Goal: Task Accomplishment & Management: Use online tool/utility

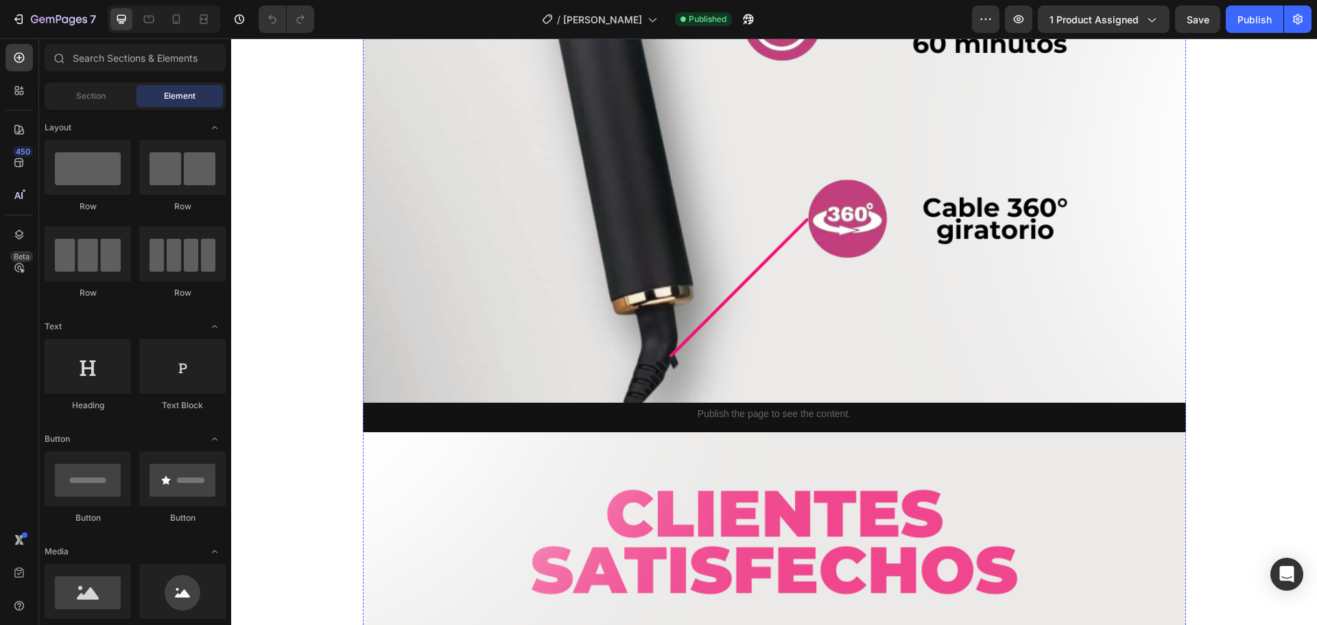
scroll to position [5351, 0]
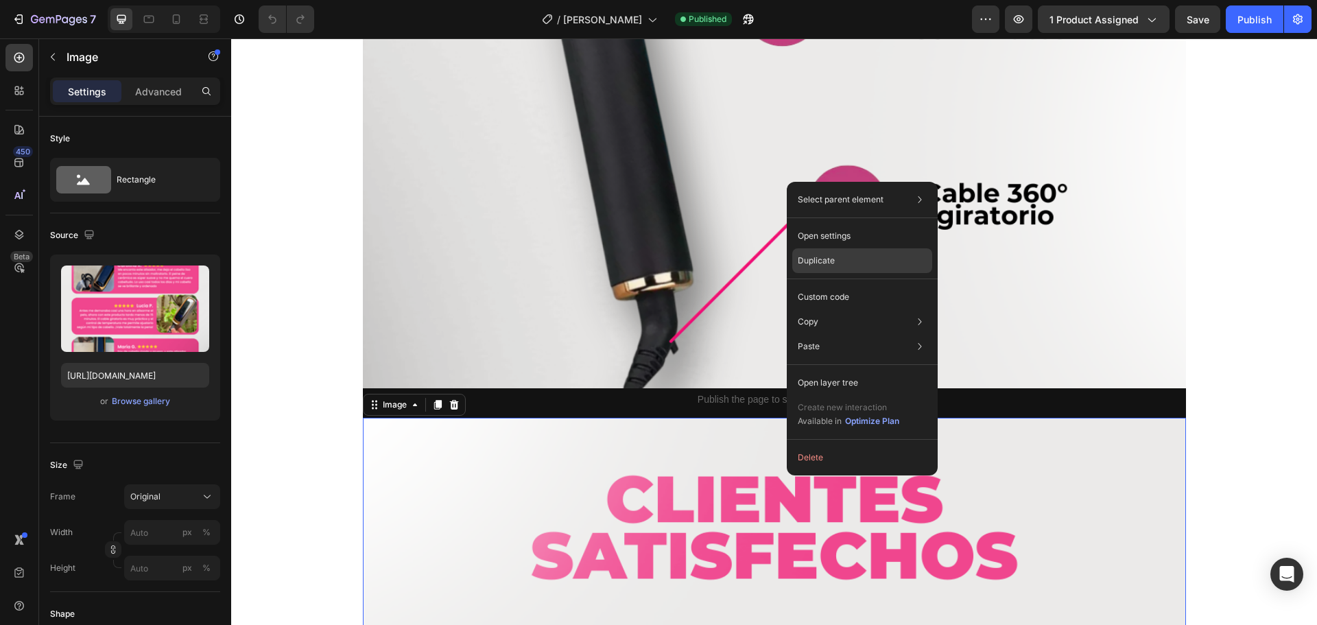
click at [837, 285] on div "Duplicate" at bounding box center [862, 297] width 140 height 25
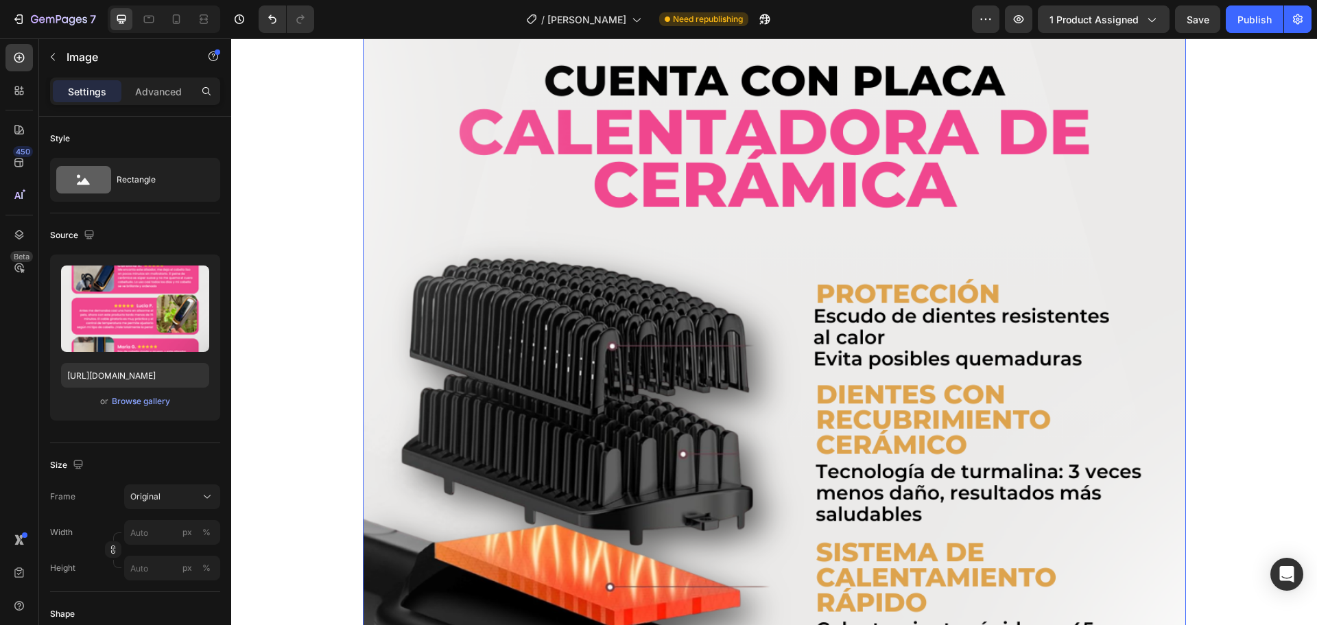
scroll to position [2733, 0]
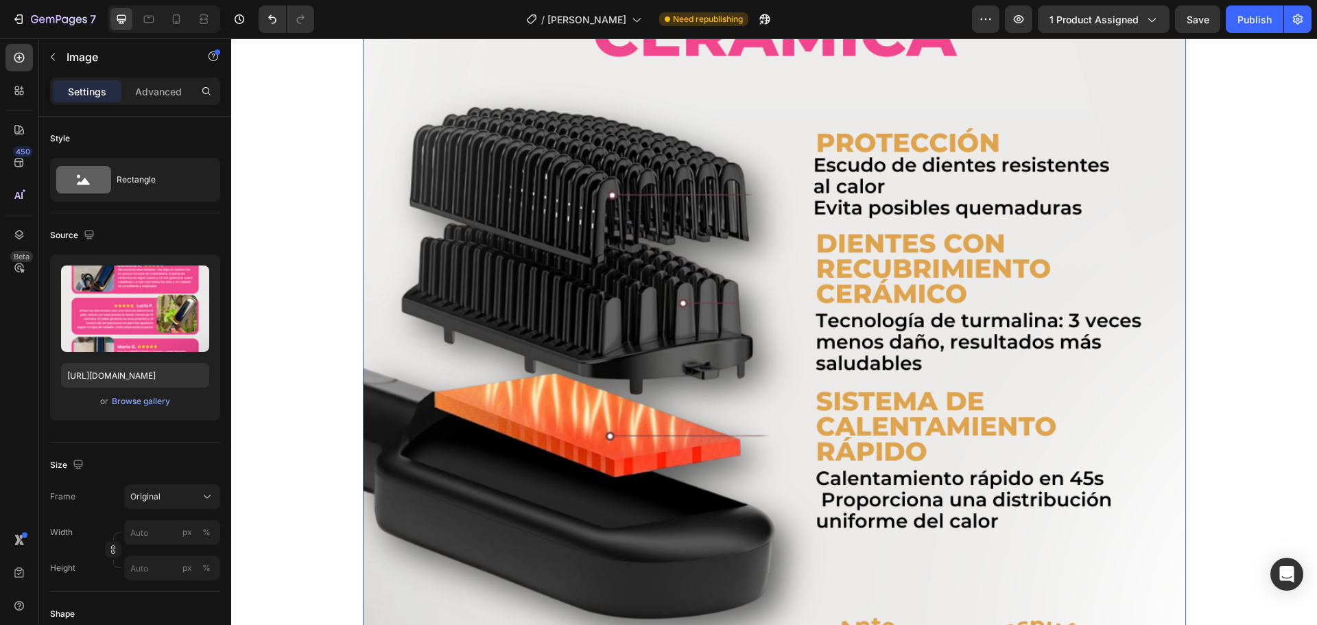
click at [757, 358] on img at bounding box center [774, 375] width 823 height 1029
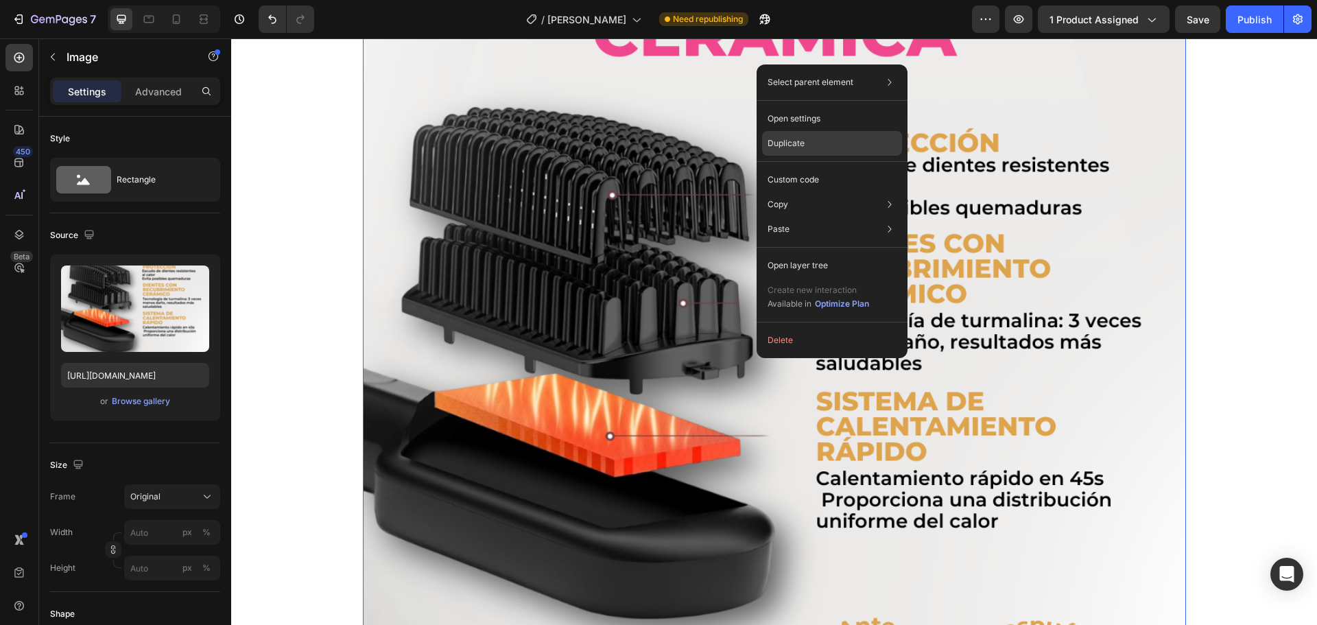
click at [810, 167] on div "Duplicate" at bounding box center [832, 179] width 140 height 25
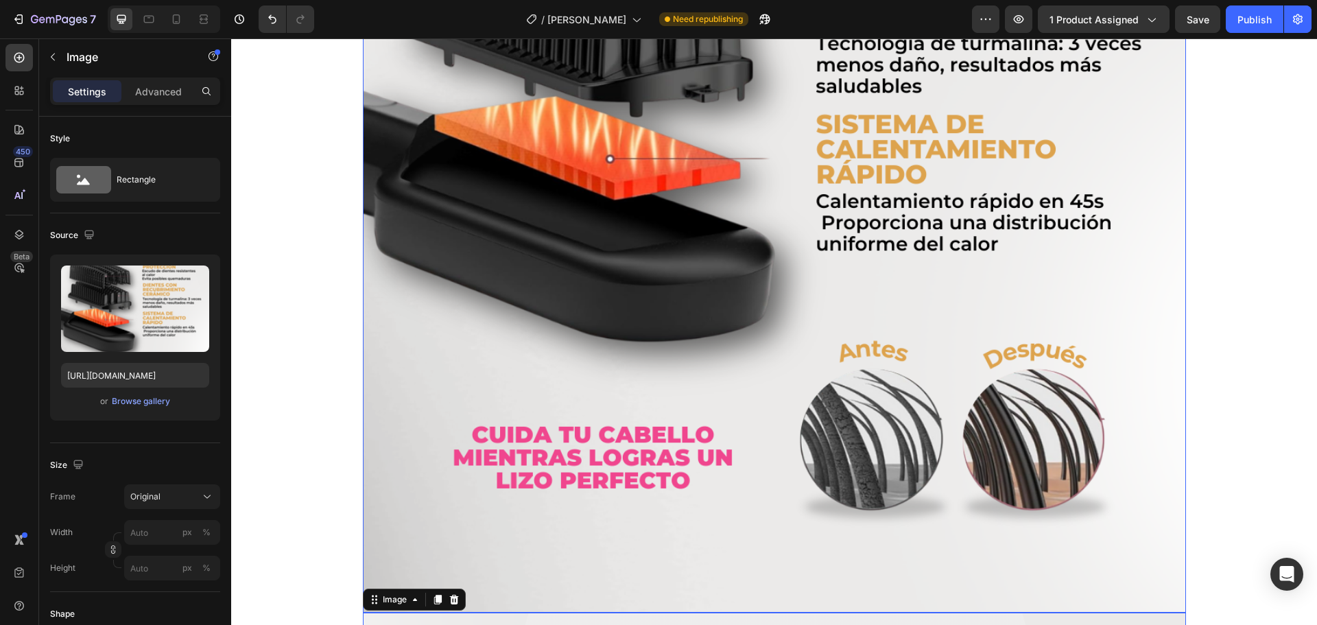
scroll to position [2987, 0]
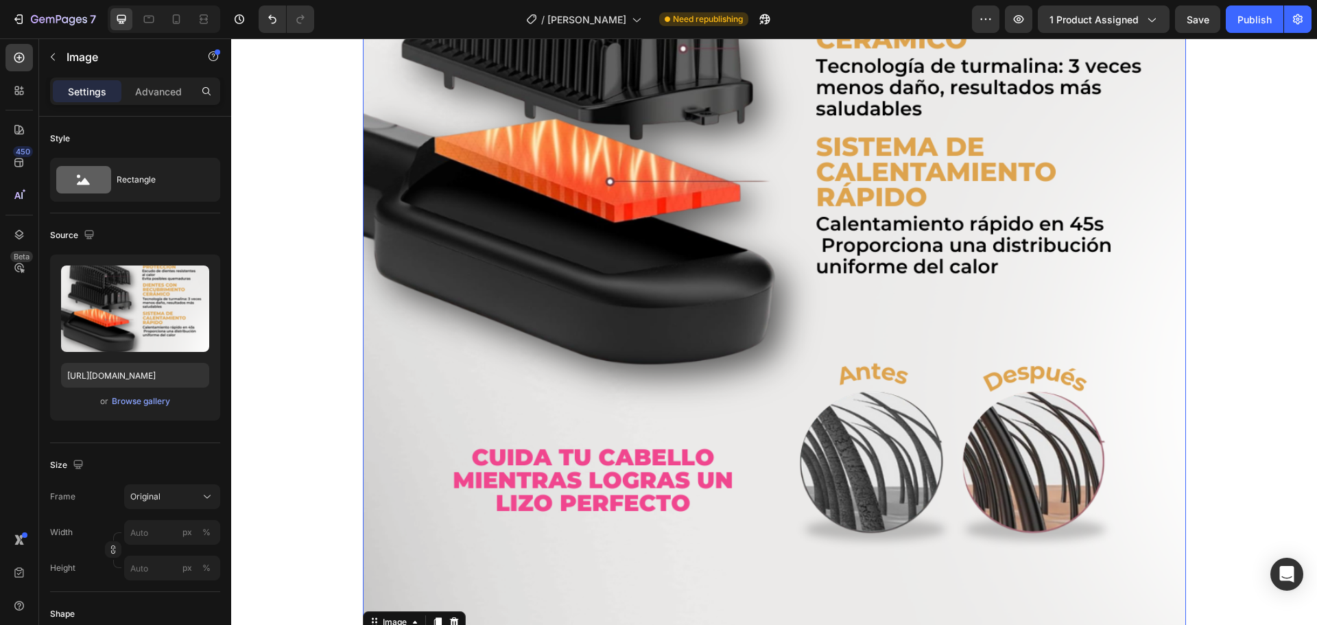
click at [723, 217] on img at bounding box center [774, 120] width 823 height 1029
click at [125, 399] on div "Browse gallery" at bounding box center [141, 401] width 58 height 12
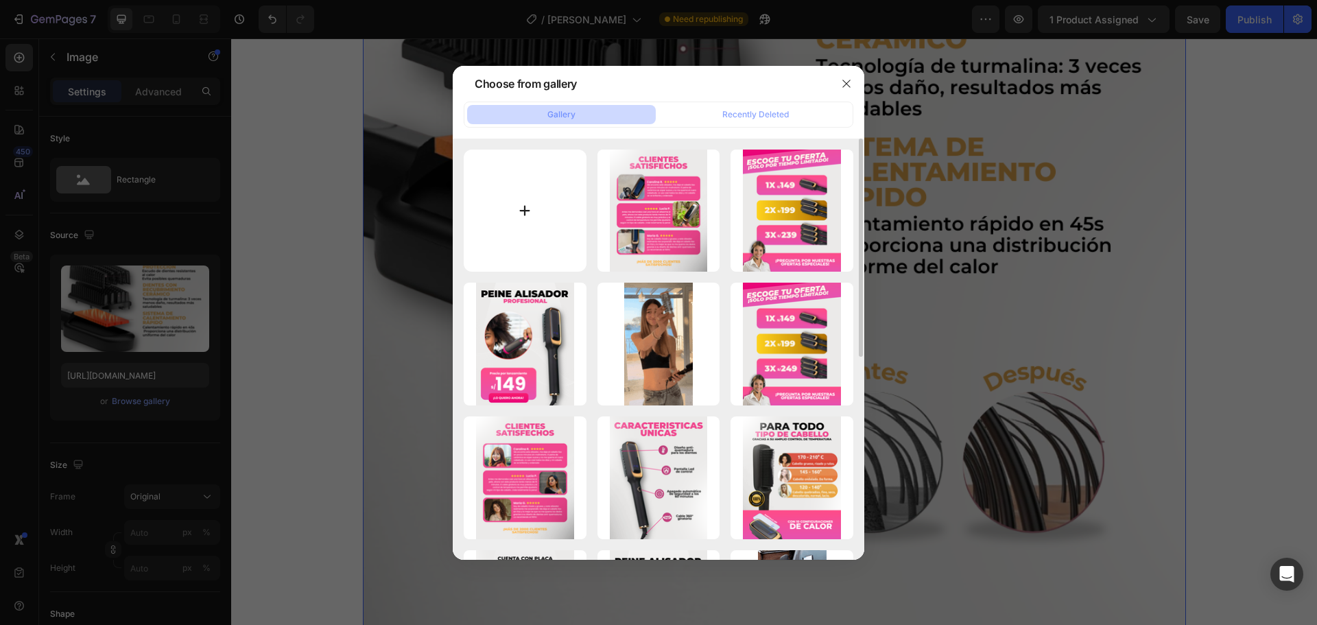
click at [523, 217] on input "file" at bounding box center [525, 211] width 123 height 123
type input "C:\fakepath\Texto del párrafo (3).png"
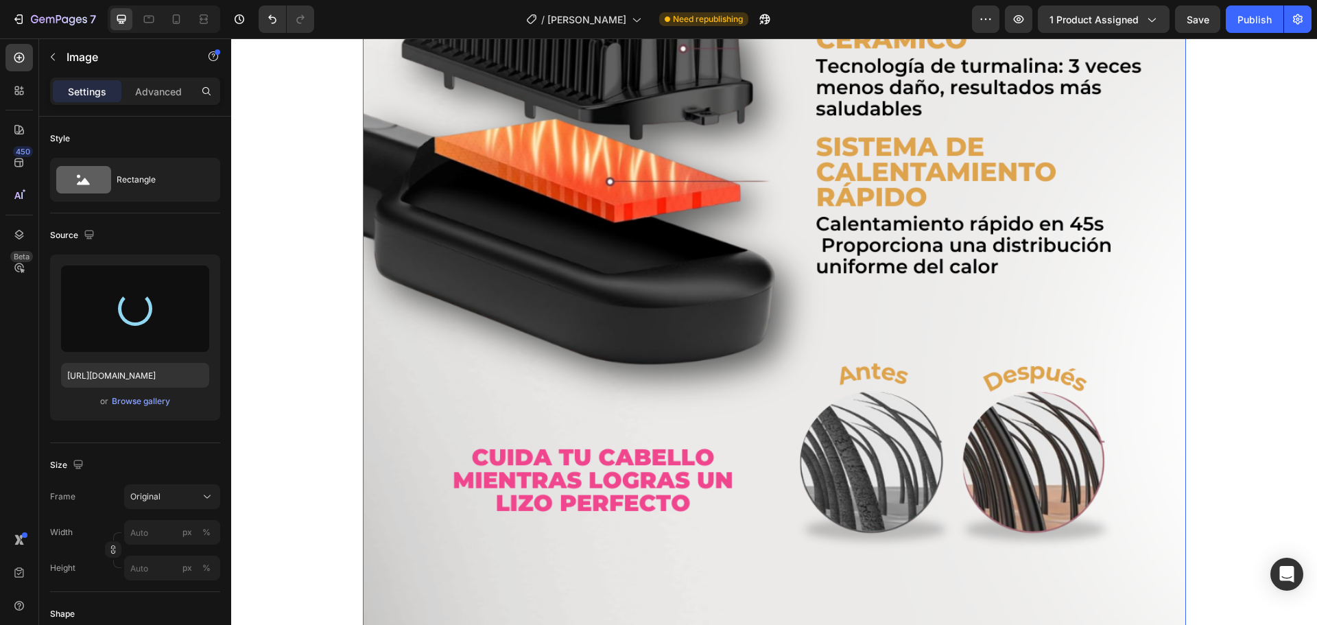
type input "[URL][DOMAIN_NAME]"
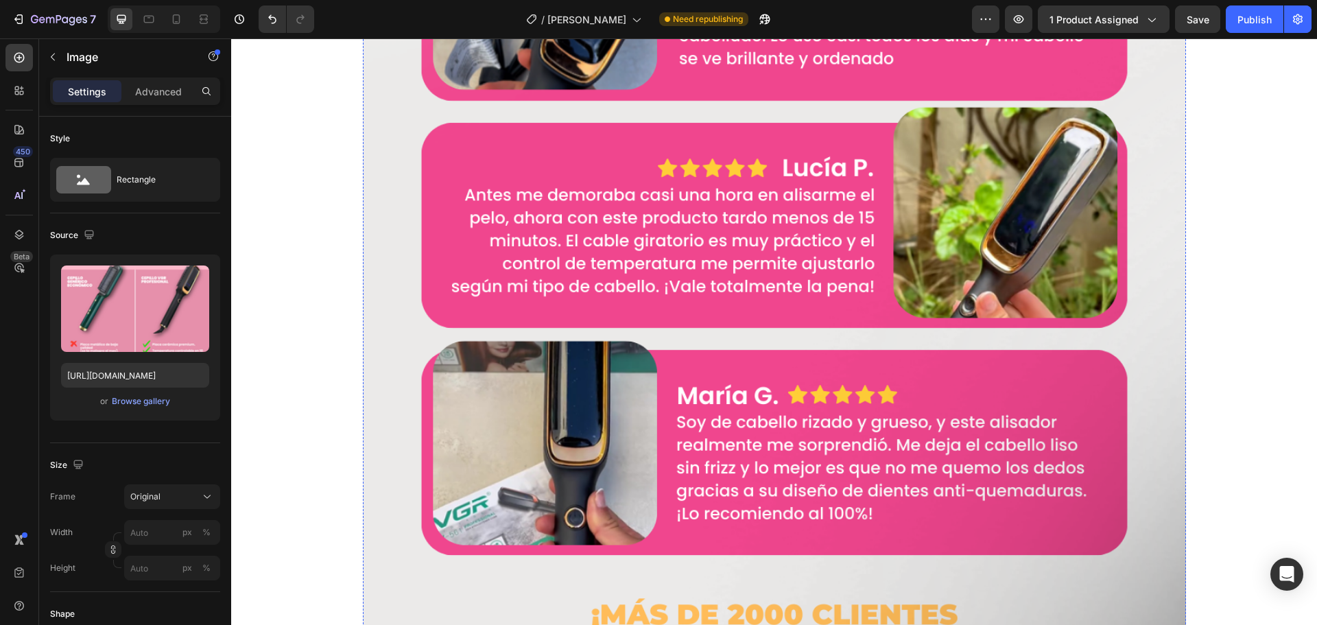
scroll to position [7995, 0]
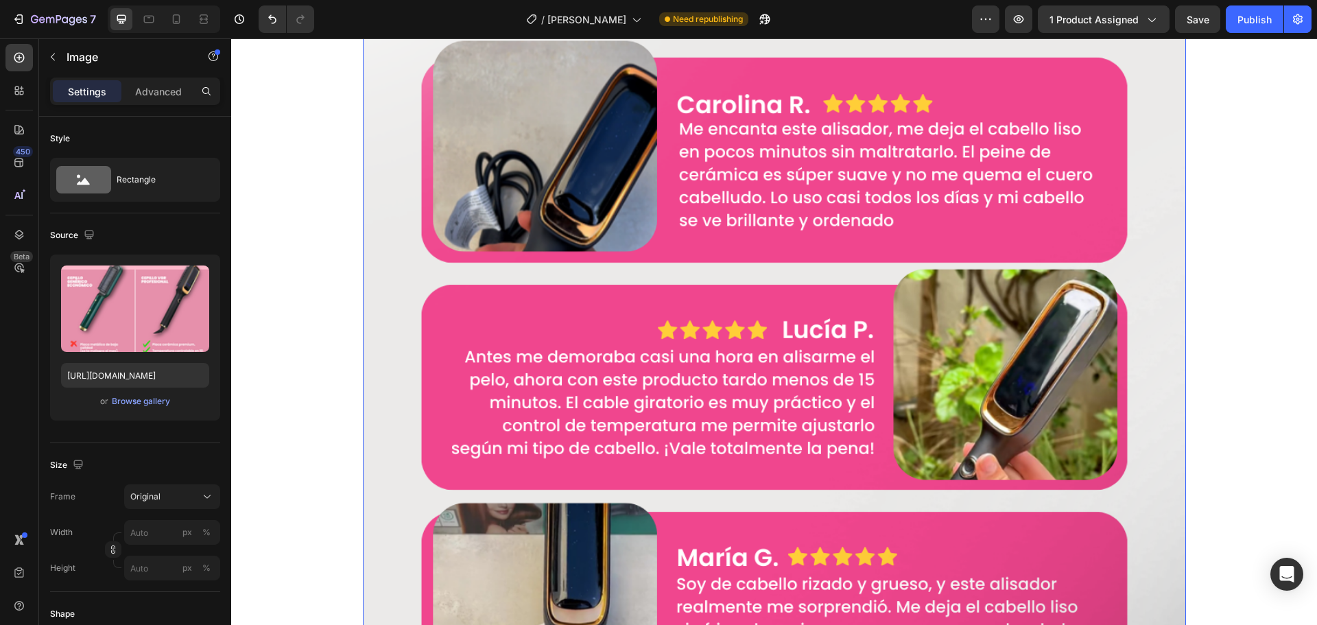
click at [780, 339] on img at bounding box center [774, 346] width 823 height 1029
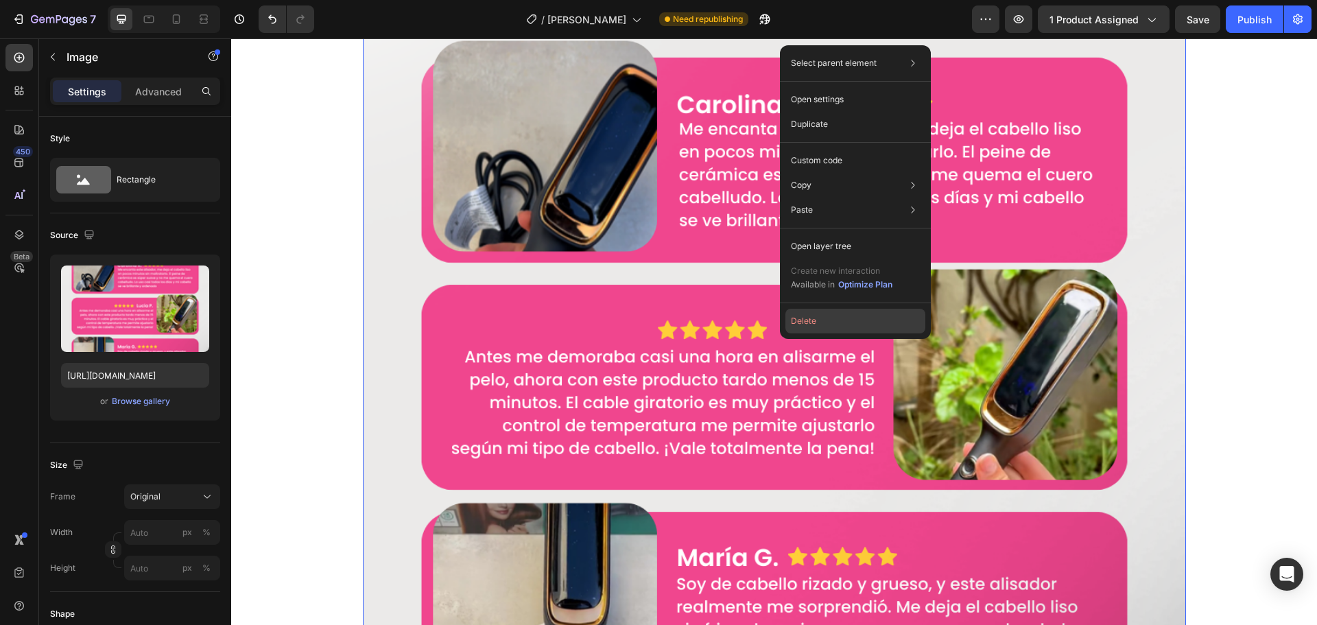
click at [817, 325] on button "Delete" at bounding box center [856, 321] width 140 height 25
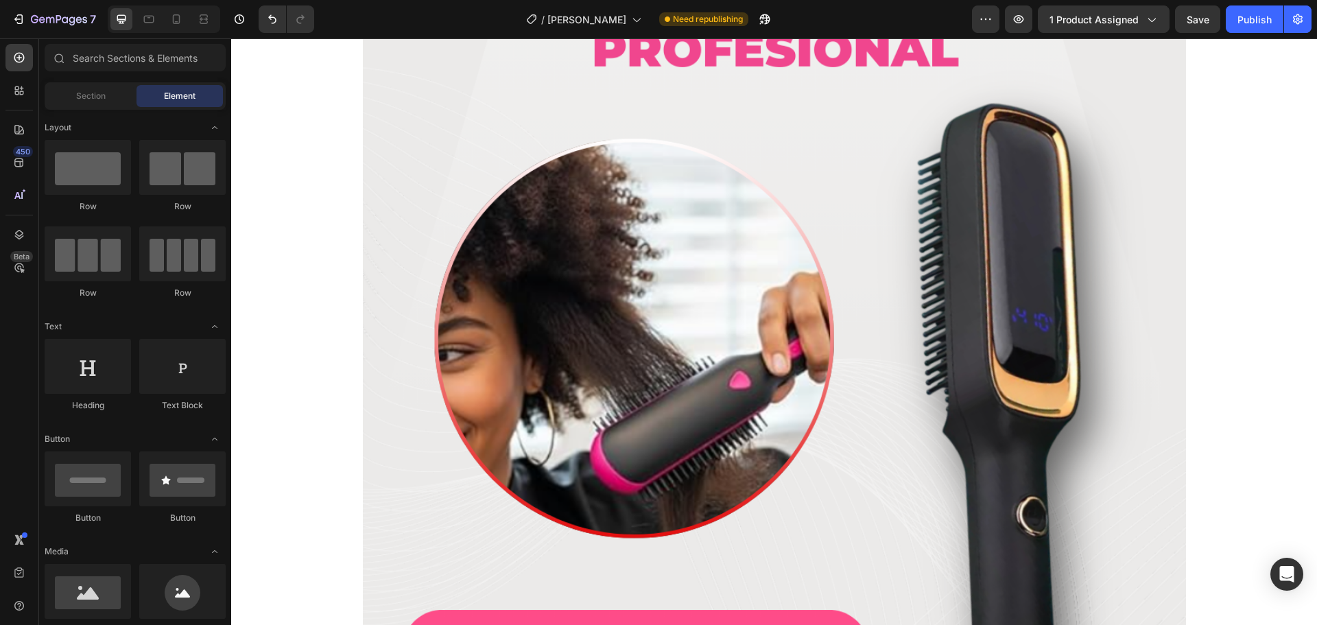
scroll to position [0, 0]
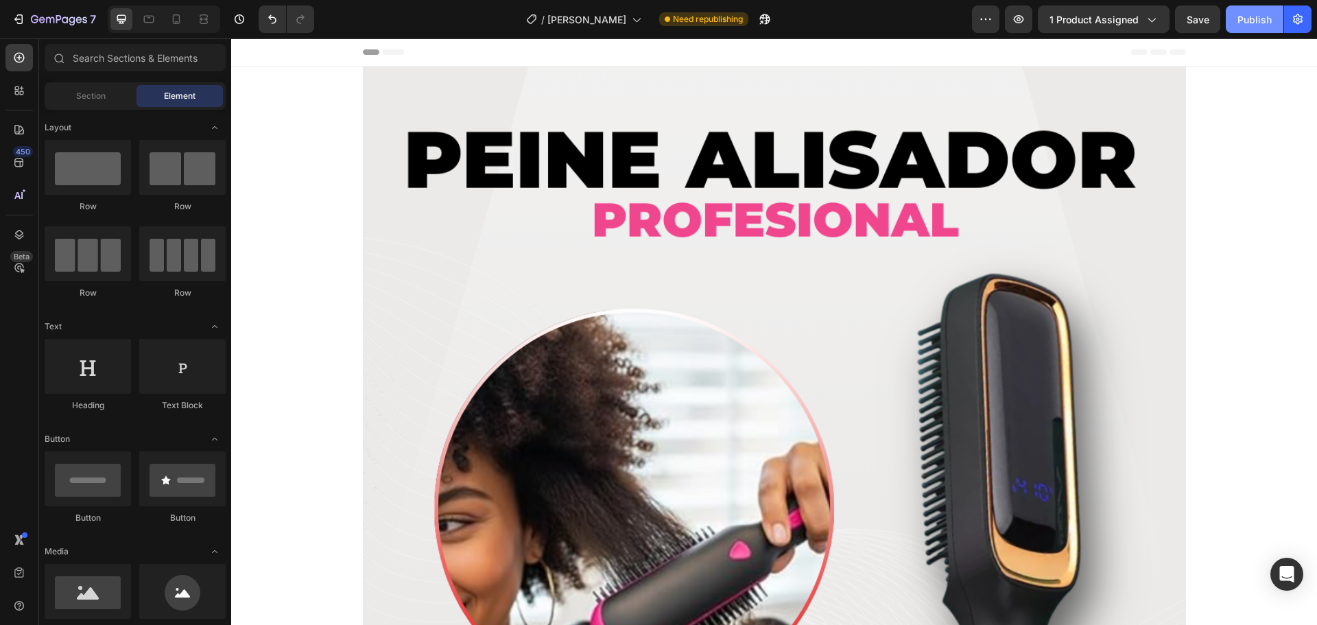
click at [1245, 17] on div "Publish" at bounding box center [1255, 19] width 34 height 14
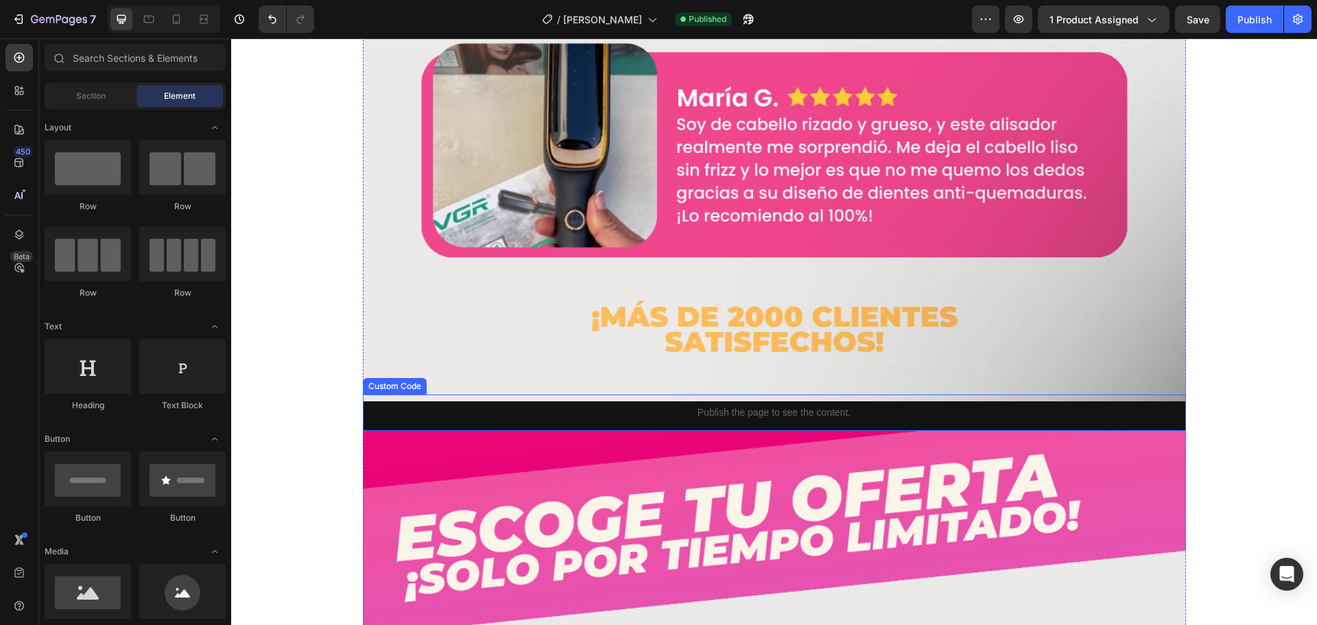
scroll to position [7083, 0]
